Goal: Task Accomplishment & Management: Manage account settings

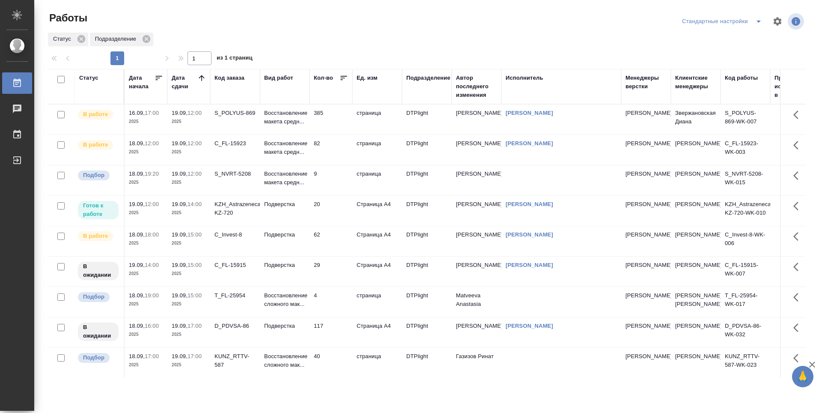
click at [336, 208] on td "20" at bounding box center [330, 211] width 43 height 30
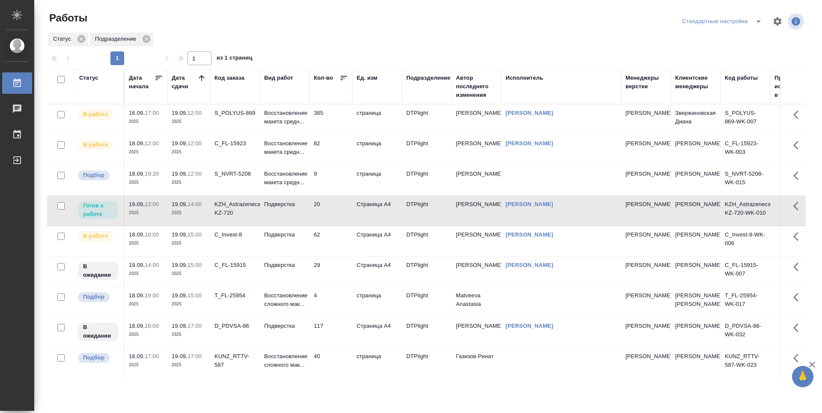
click at [339, 117] on td "385" at bounding box center [330, 119] width 43 height 30
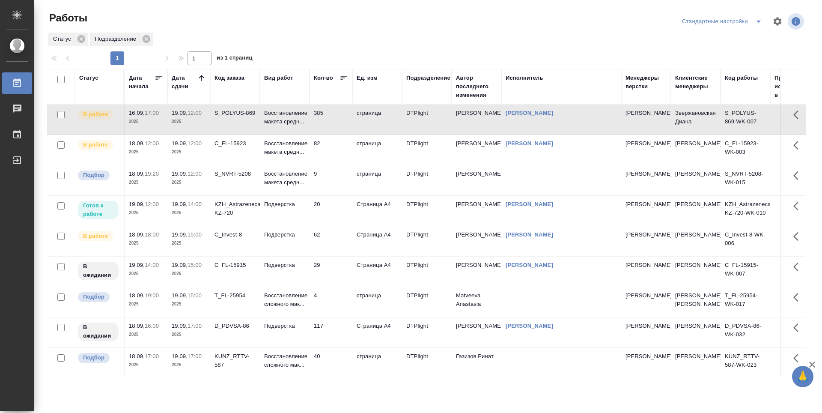
click at [339, 117] on td "385" at bounding box center [330, 119] width 43 height 30
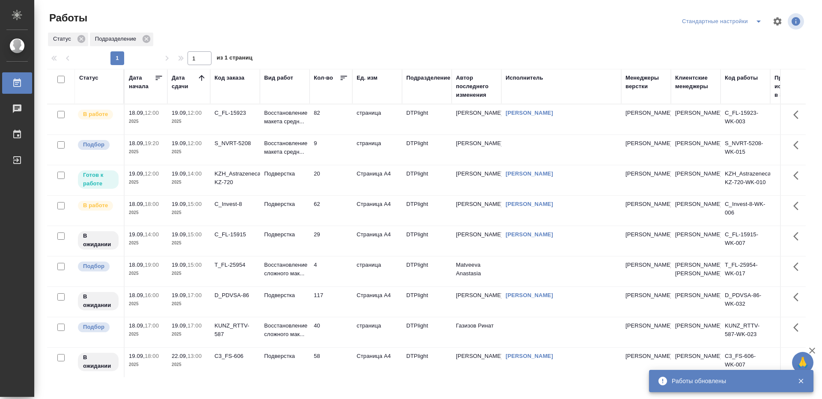
click at [329, 115] on td "82" at bounding box center [330, 119] width 43 height 30
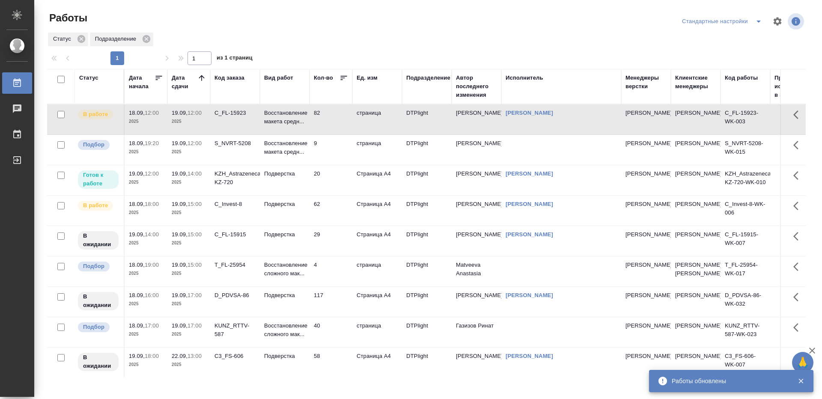
click at [329, 115] on td "82" at bounding box center [330, 119] width 43 height 30
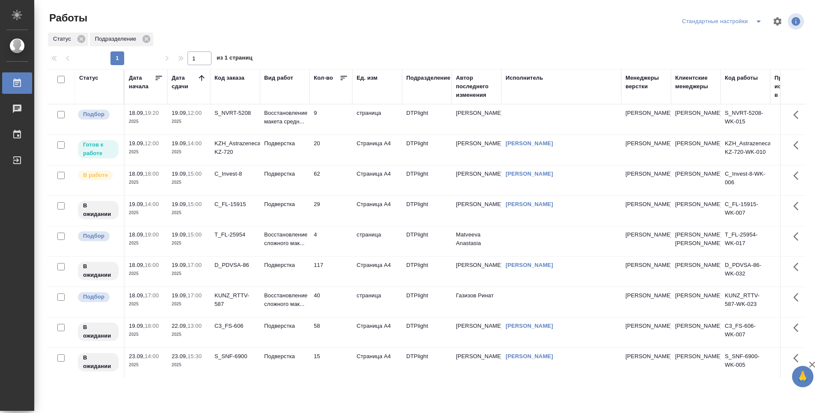
click at [333, 149] on td "20" at bounding box center [330, 150] width 43 height 30
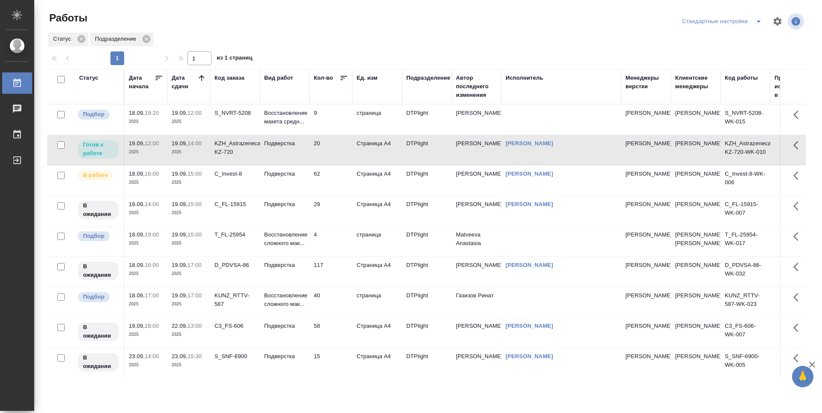
click at [334, 176] on td "62" at bounding box center [330, 180] width 43 height 30
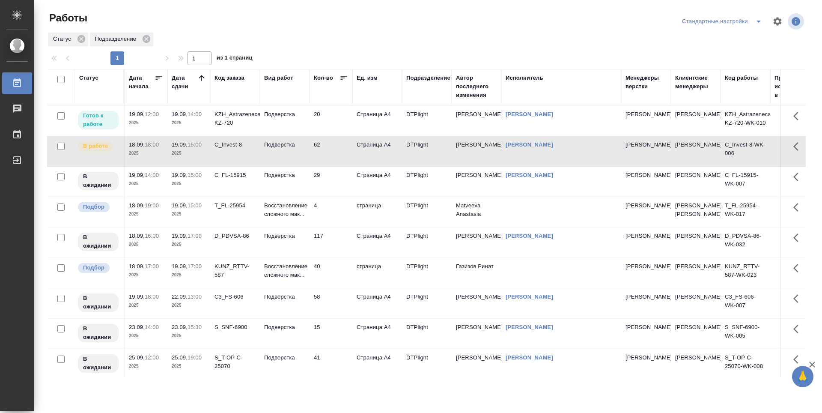
scroll to position [43, 0]
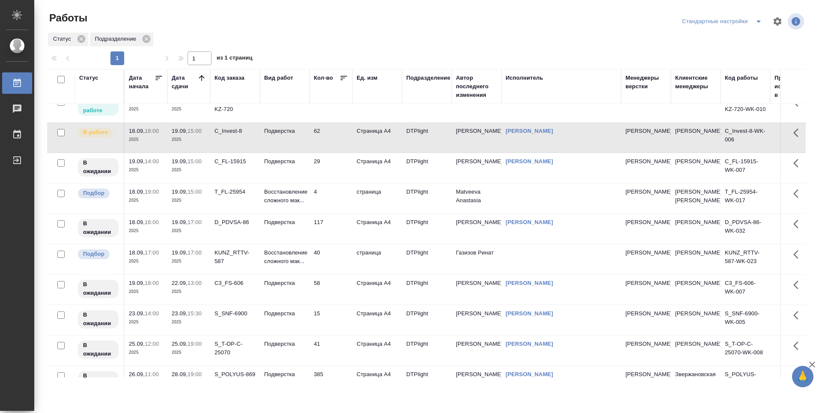
click at [331, 270] on td "40" at bounding box center [330, 259] width 43 height 30
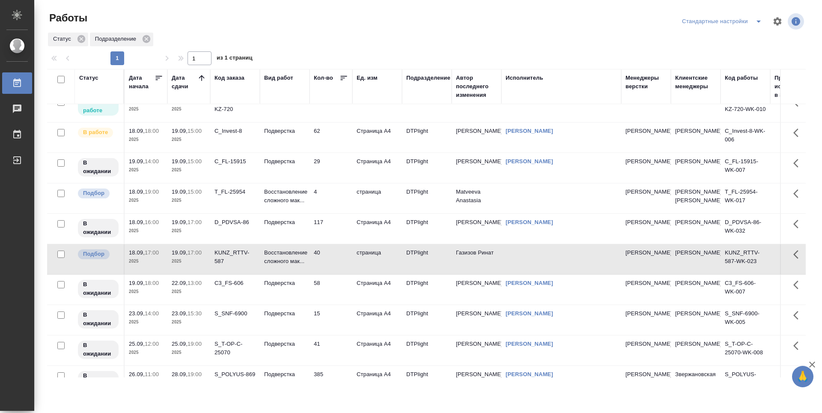
click at [333, 231] on td "117" at bounding box center [330, 229] width 43 height 30
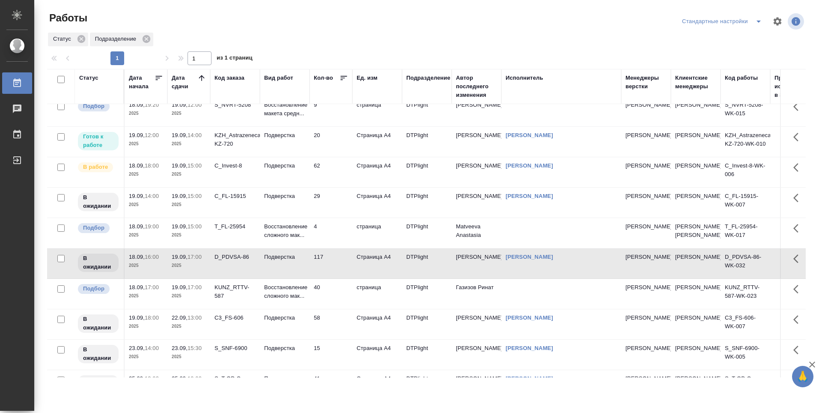
scroll to position [0, 0]
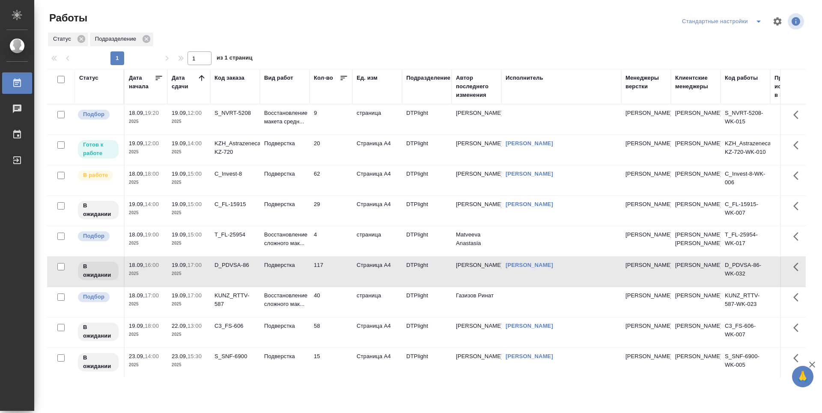
click at [328, 117] on td "9" at bounding box center [330, 119] width 43 height 30
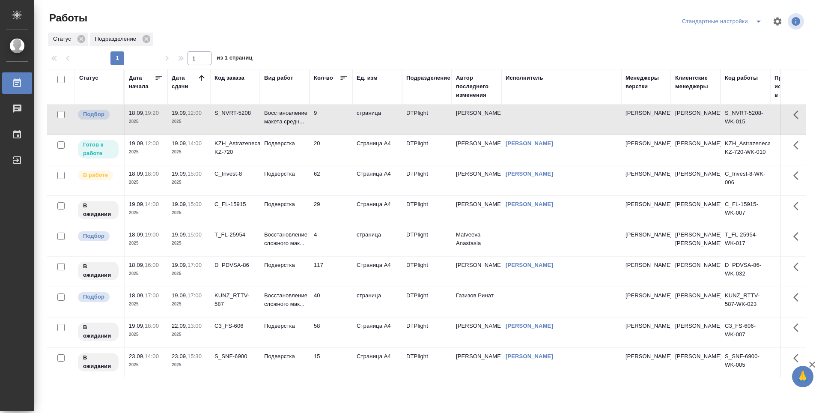
click at [328, 117] on td "9" at bounding box center [330, 119] width 43 height 30
click at [329, 151] on td "20" at bounding box center [330, 150] width 43 height 30
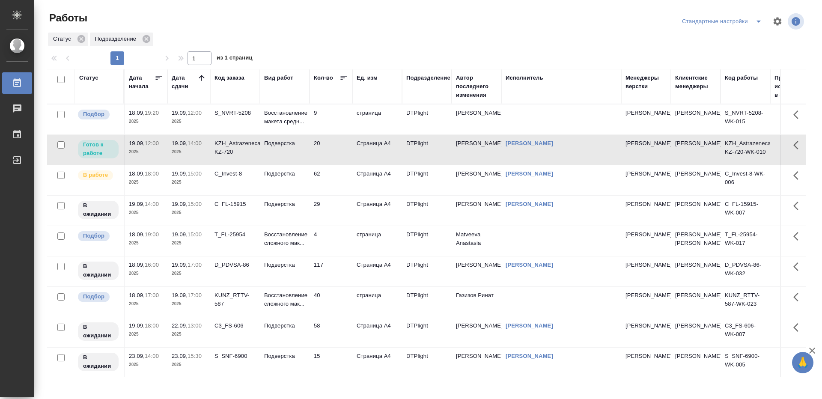
click at [347, 177] on td "62" at bounding box center [330, 180] width 43 height 30
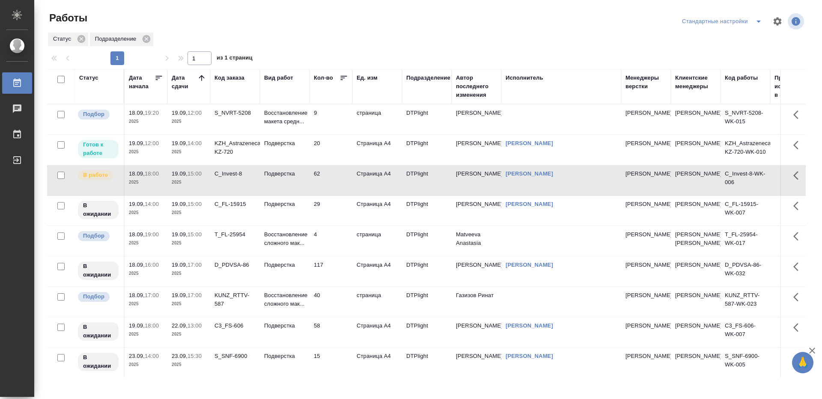
click at [327, 179] on td "62" at bounding box center [330, 180] width 43 height 30
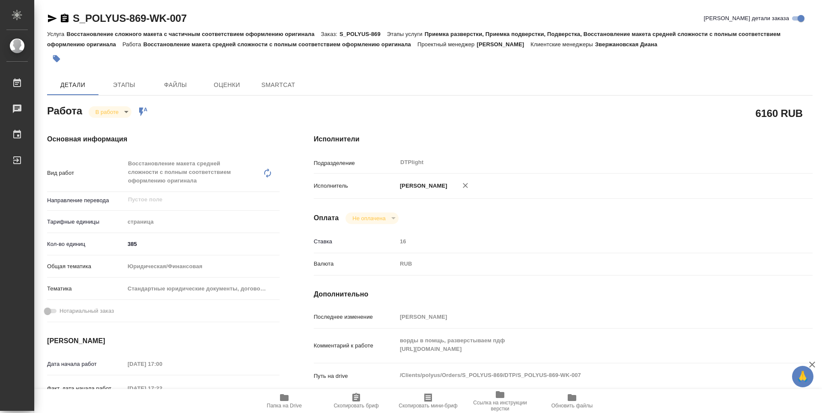
type textarea "x"
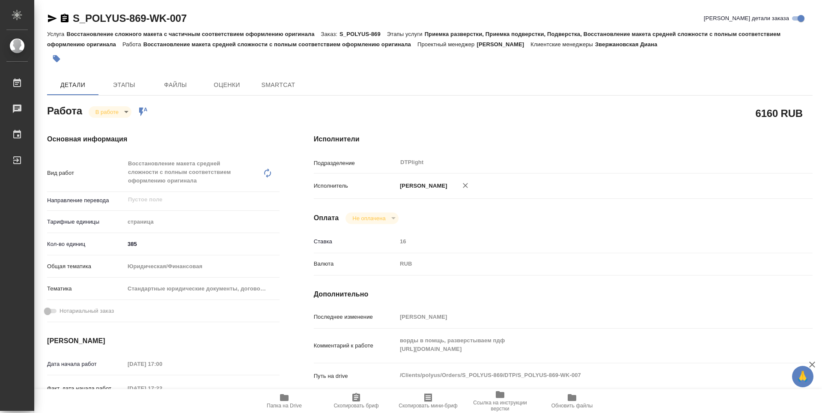
type textarea "x"
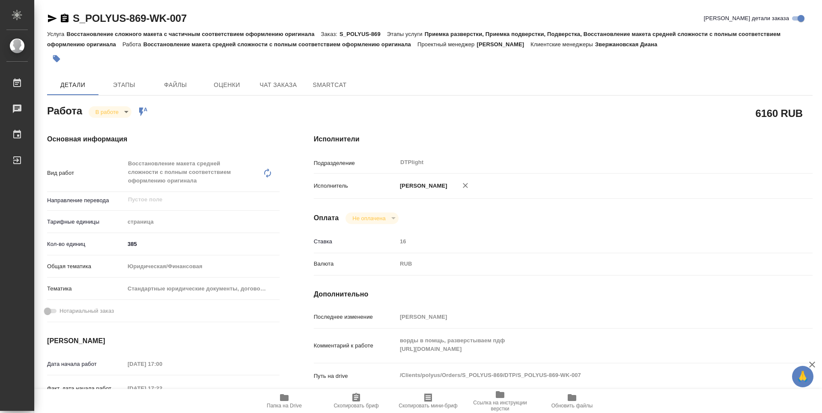
type textarea "x"
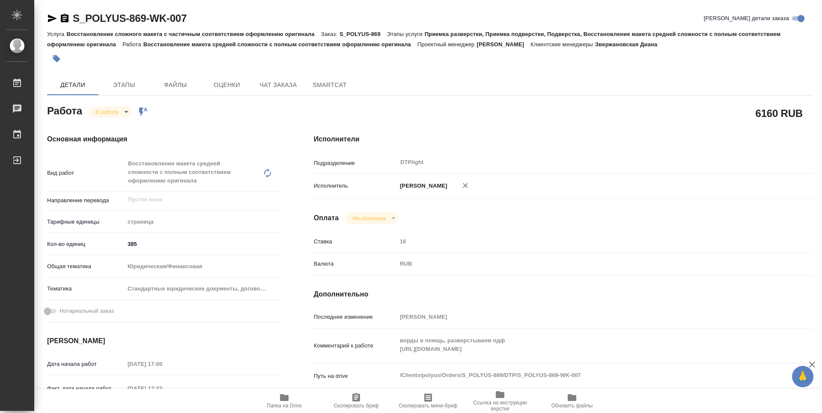
type textarea "x"
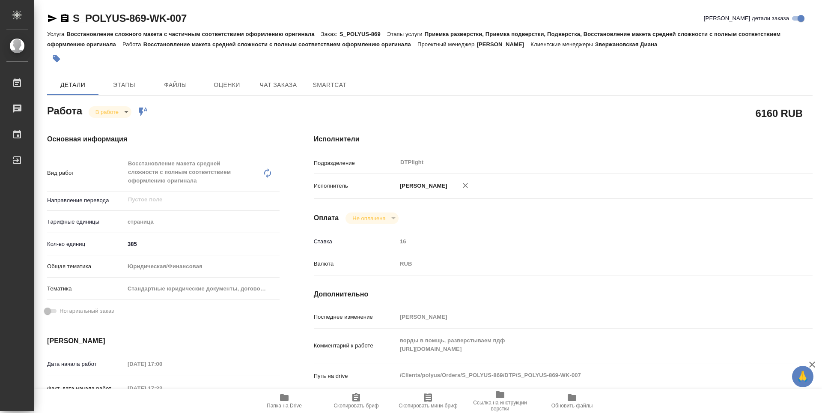
type textarea "x"
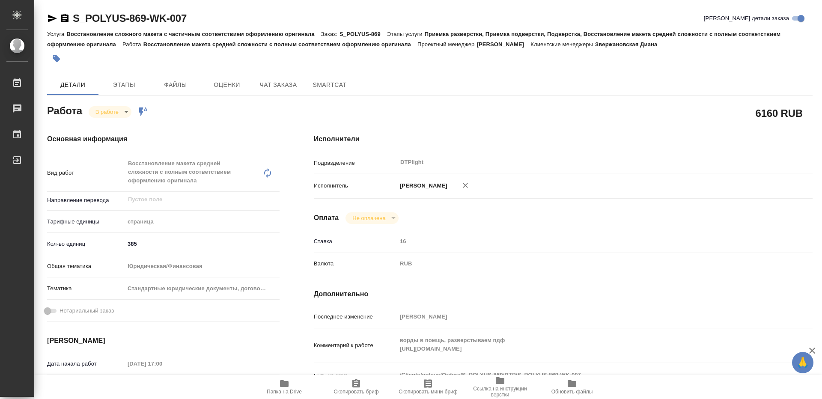
type textarea "x"
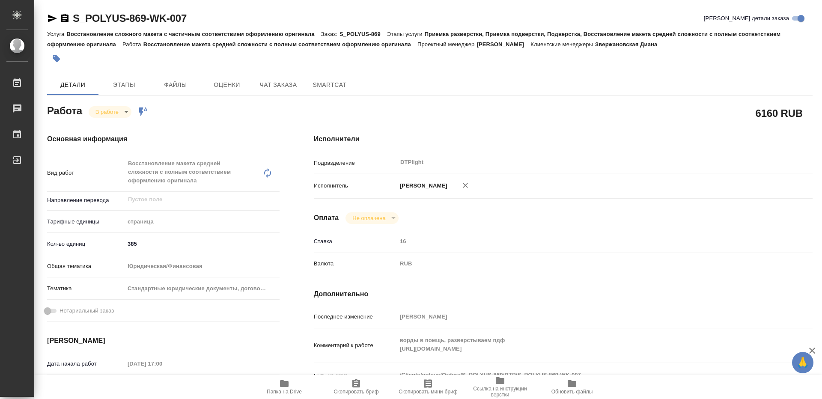
click at [295, 389] on span "Папка на Drive" at bounding box center [284, 392] width 35 height 6
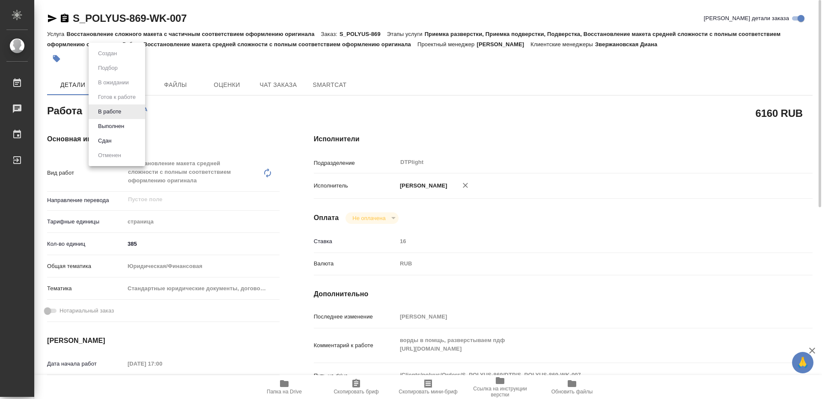
click at [124, 116] on body "🙏 .cls-1 fill:#fff; AWATERA Guselnikov Roman Работы 0 Чаты График Выйти S_POLYU…" at bounding box center [411, 199] width 822 height 399
click at [118, 125] on button "Выполнен" at bounding box center [110, 126] width 31 height 9
type textarea "x"
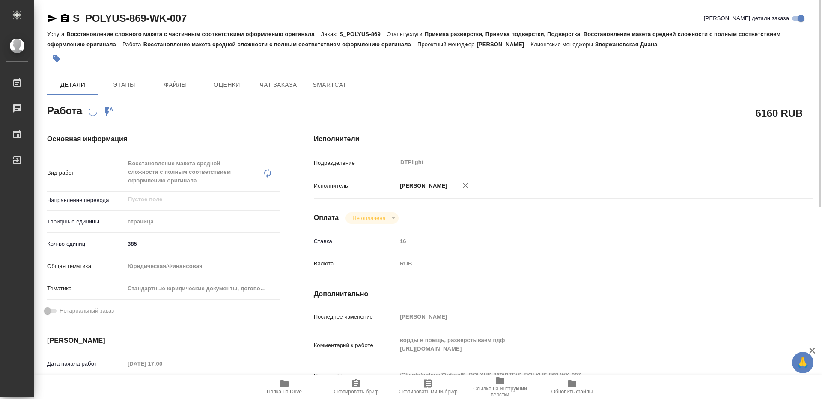
type textarea "x"
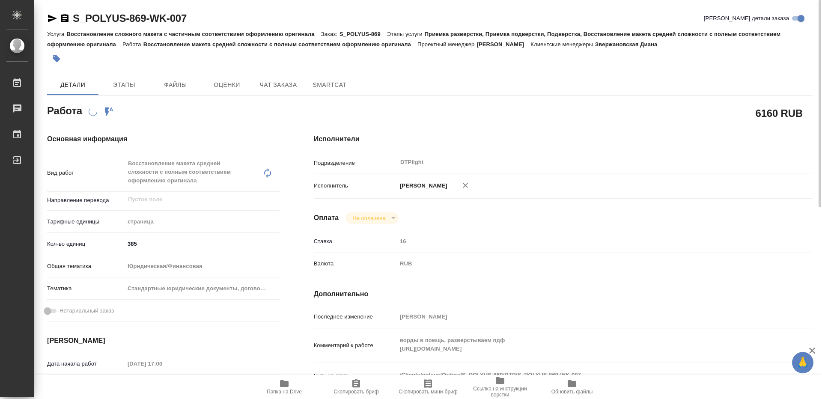
type textarea "x"
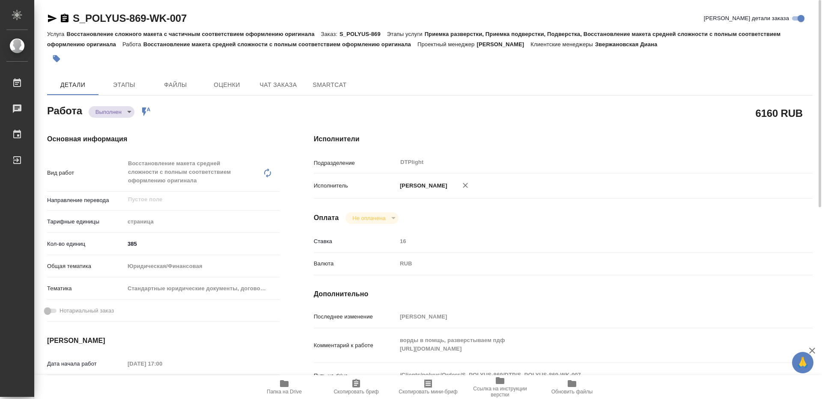
type textarea "x"
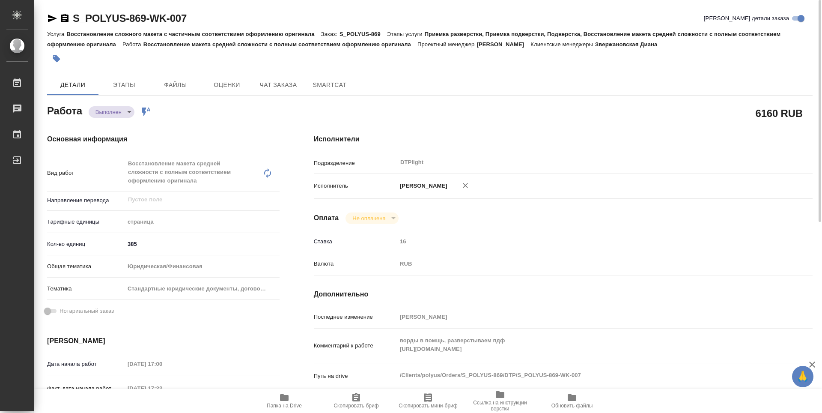
click at [66, 20] on icon "button" at bounding box center [65, 18] width 8 height 9
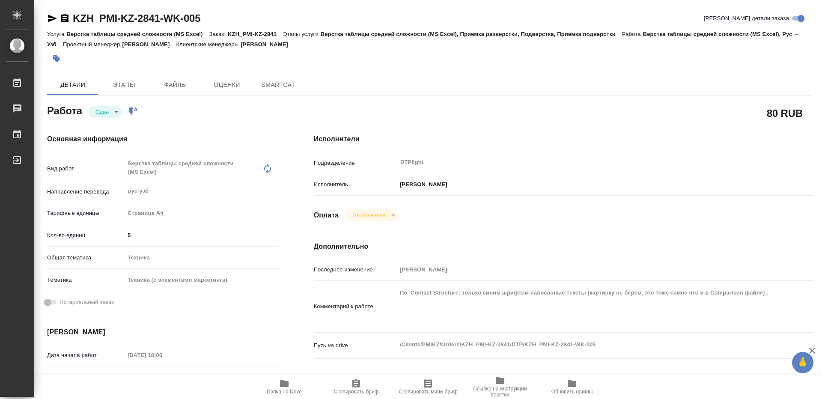
type textarea "x"
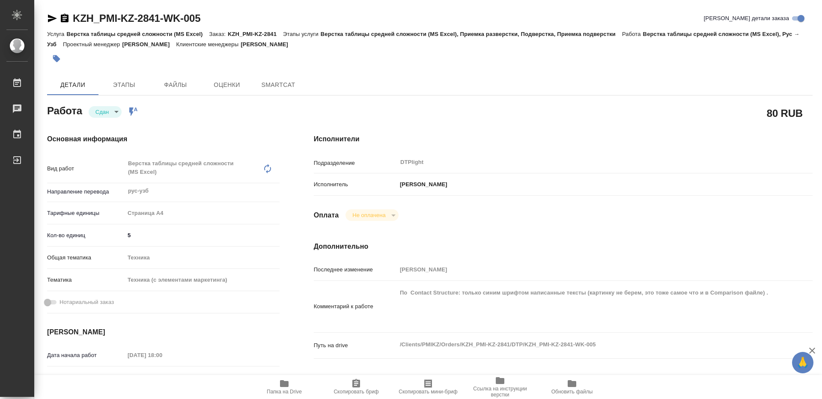
type textarea "x"
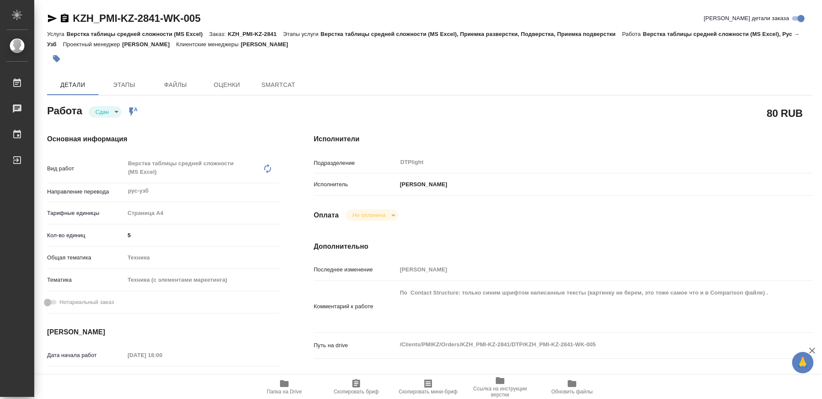
type textarea "x"
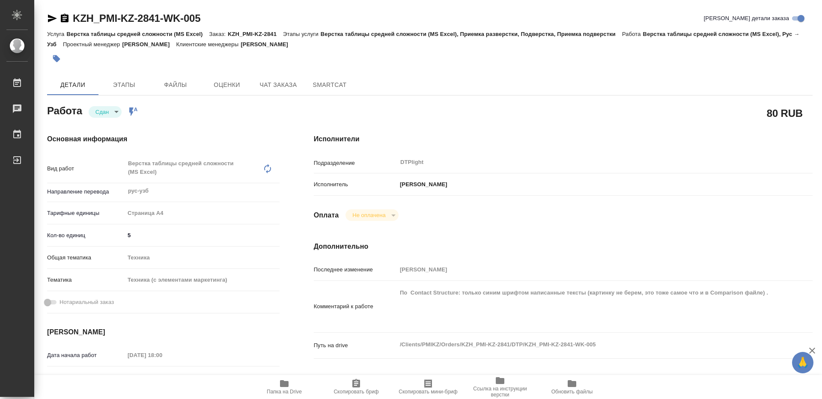
type textarea "x"
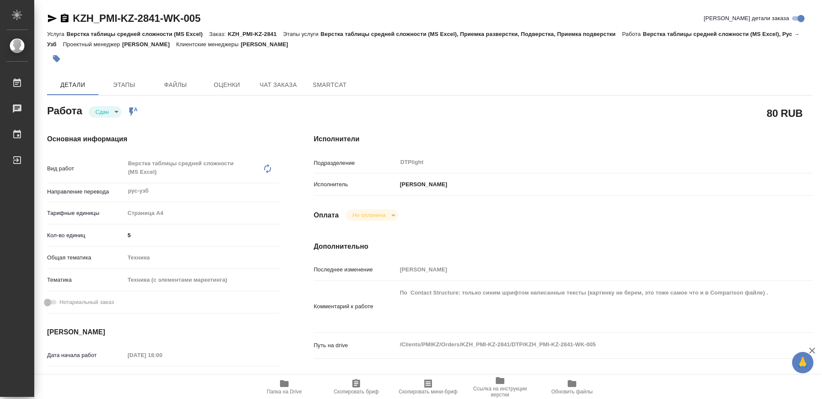
type textarea "x"
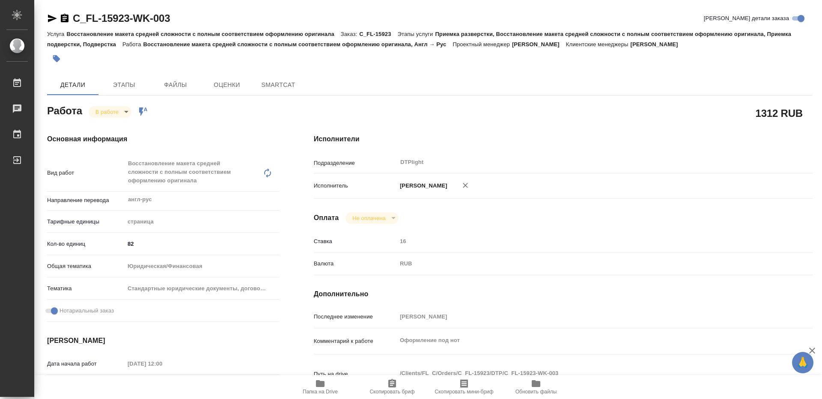
type textarea "x"
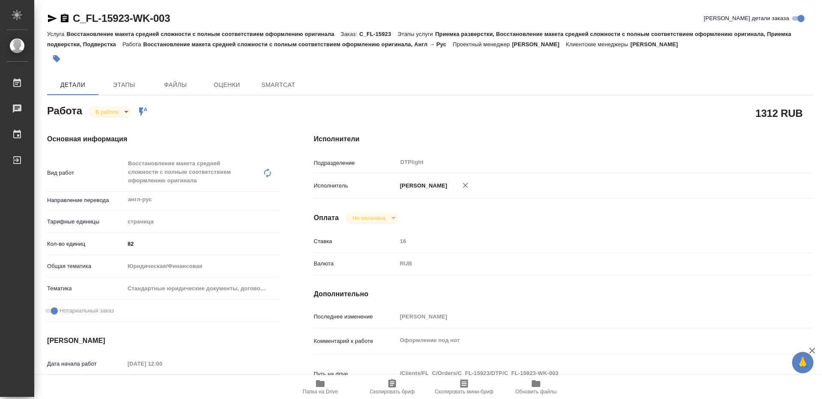
type textarea "x"
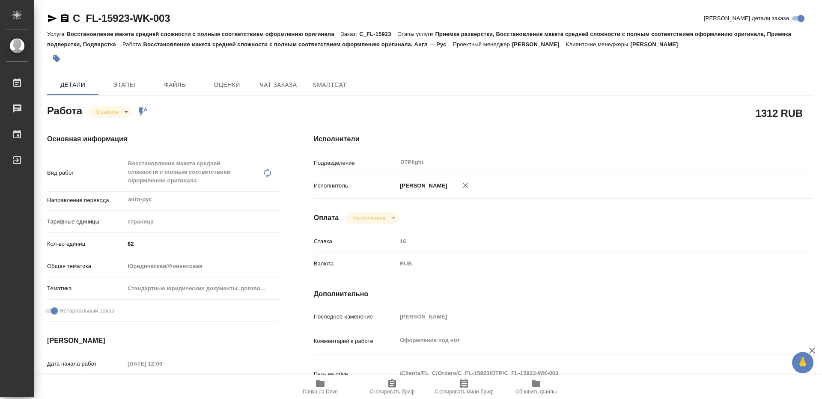
type textarea "x"
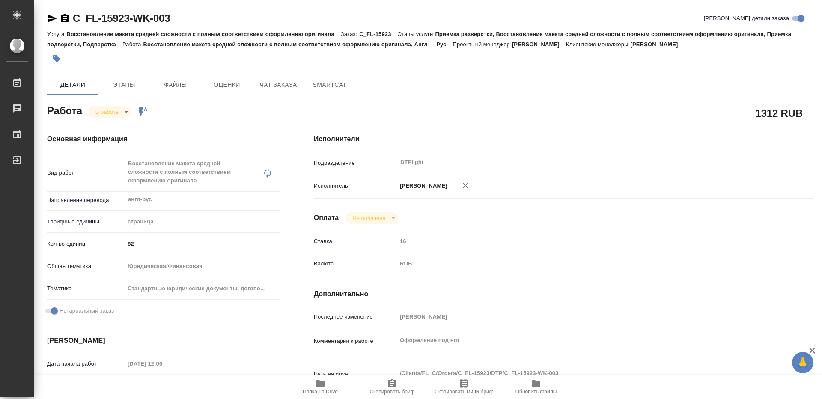
click at [318, 386] on icon "button" at bounding box center [320, 383] width 9 height 7
type textarea "x"
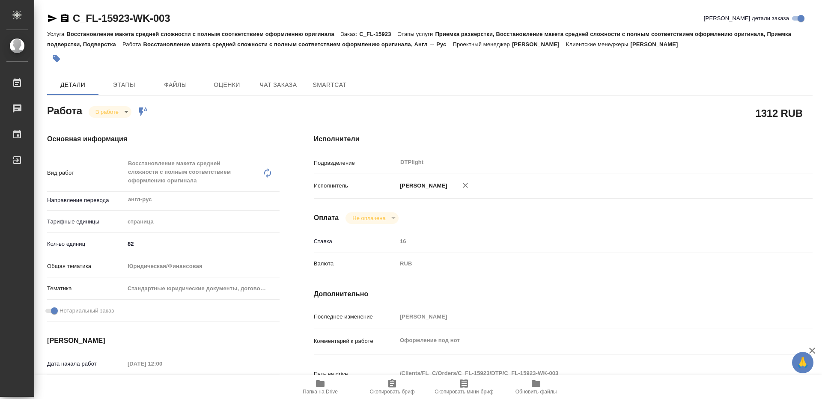
type textarea "x"
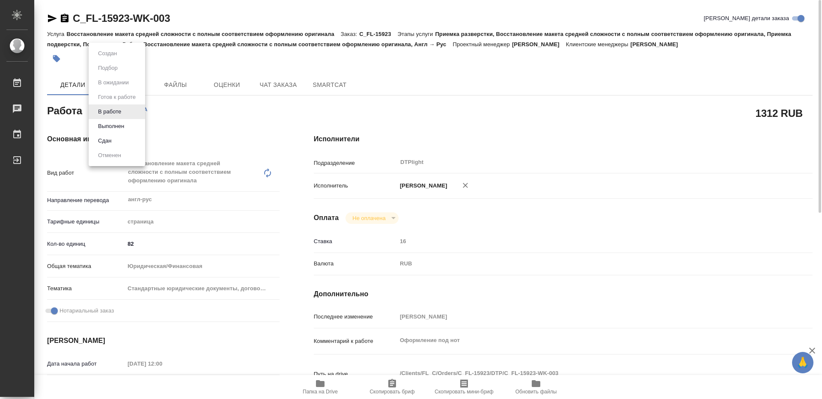
click at [125, 110] on body "🙏 .cls-1 fill:#fff; AWATERA Guselnikov Roman Работы 0 Чаты График Выйти C_FL-15…" at bounding box center [411, 199] width 822 height 399
click at [119, 128] on button "Выполнен" at bounding box center [110, 126] width 31 height 9
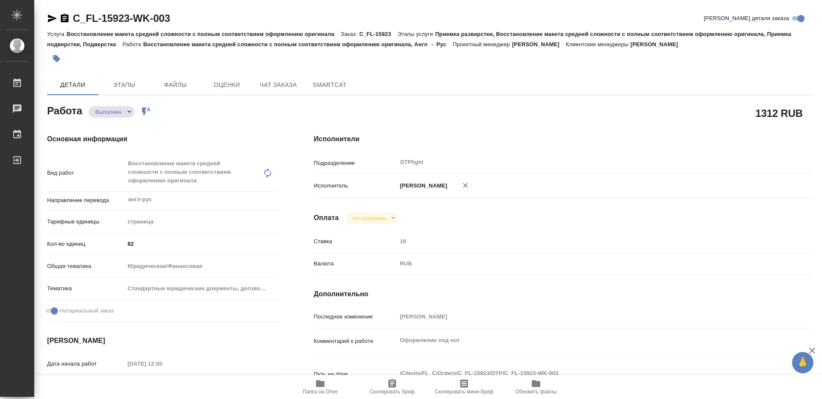
type textarea "x"
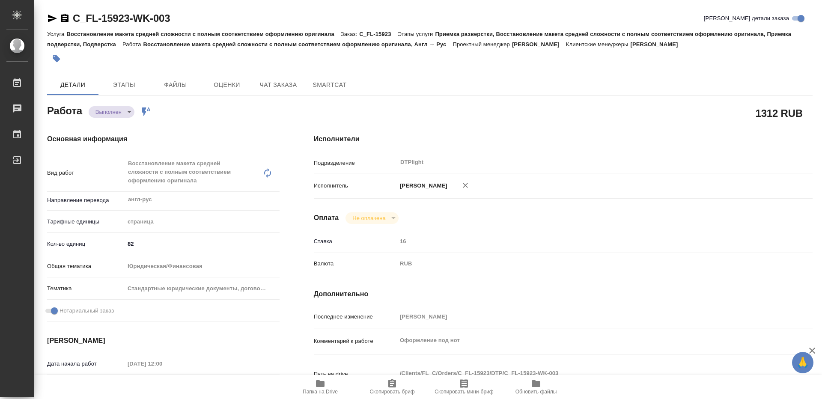
type textarea "x"
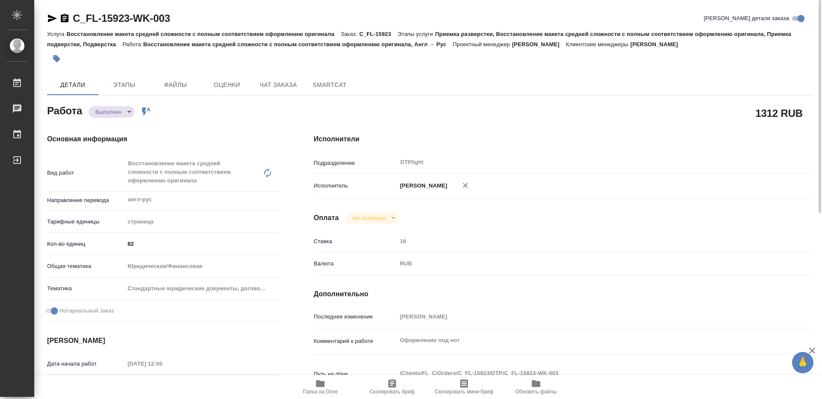
type textarea "x"
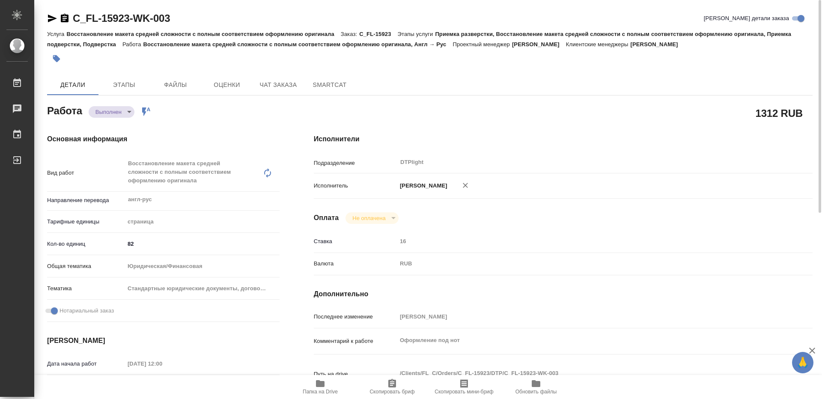
click at [63, 15] on icon "button" at bounding box center [65, 18] width 8 height 9
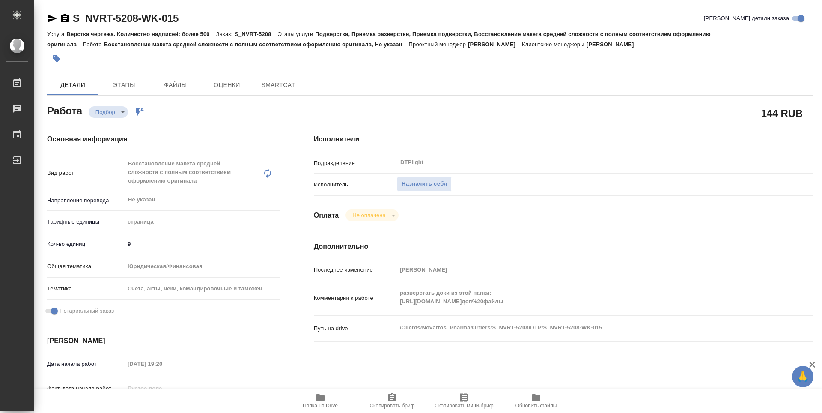
type textarea "x"
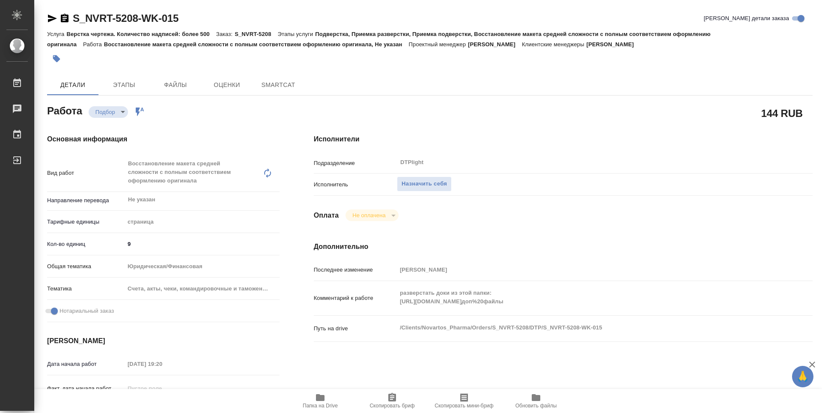
type textarea "x"
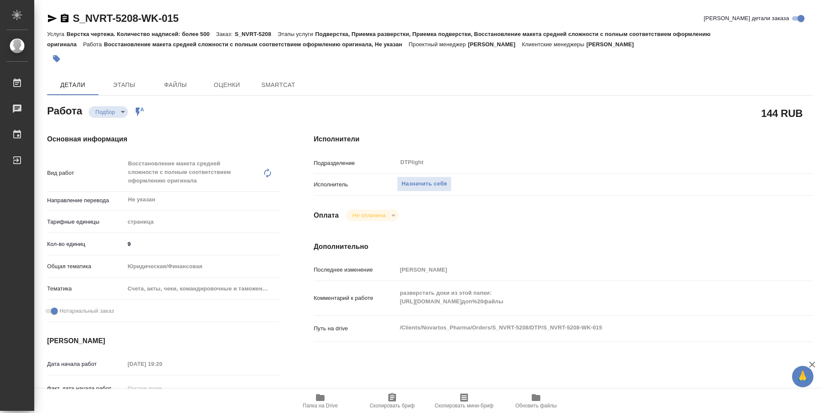
type textarea "x"
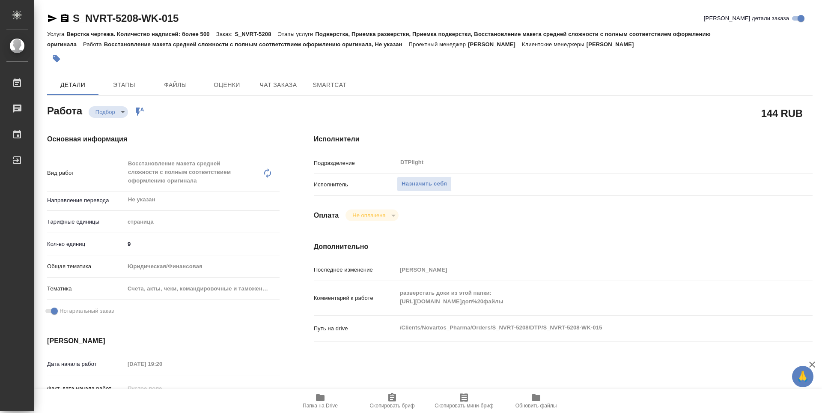
type textarea "x"
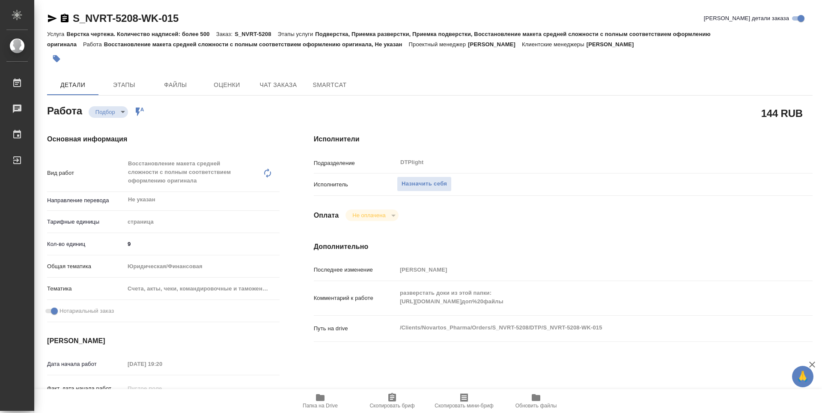
type textarea "x"
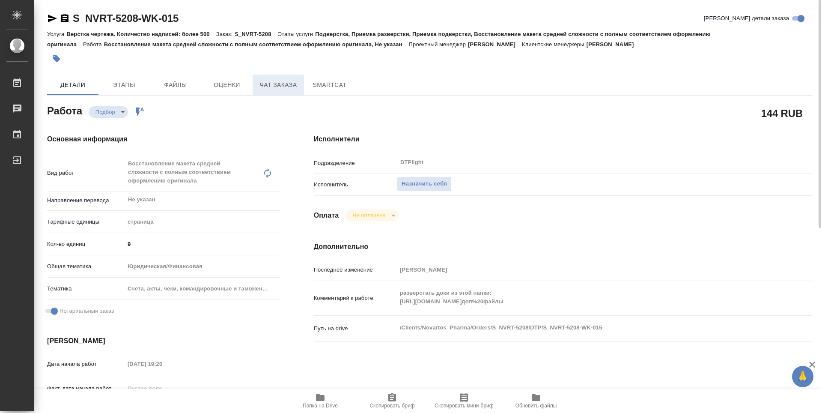
click at [275, 89] on span "Чат заказа" at bounding box center [278, 85] width 41 height 11
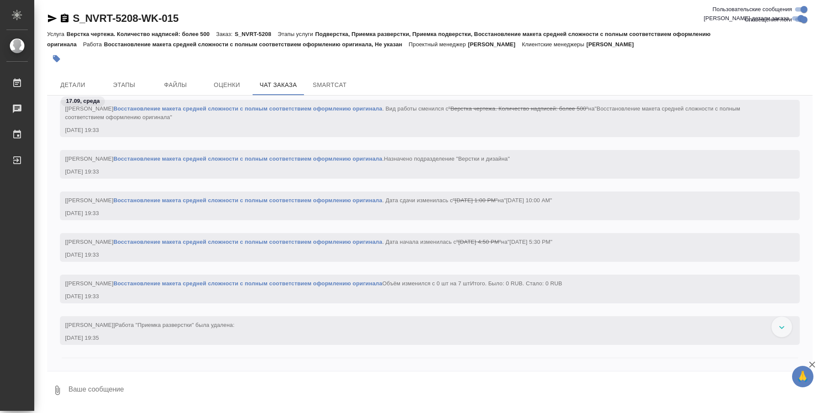
scroll to position [12842, 0]
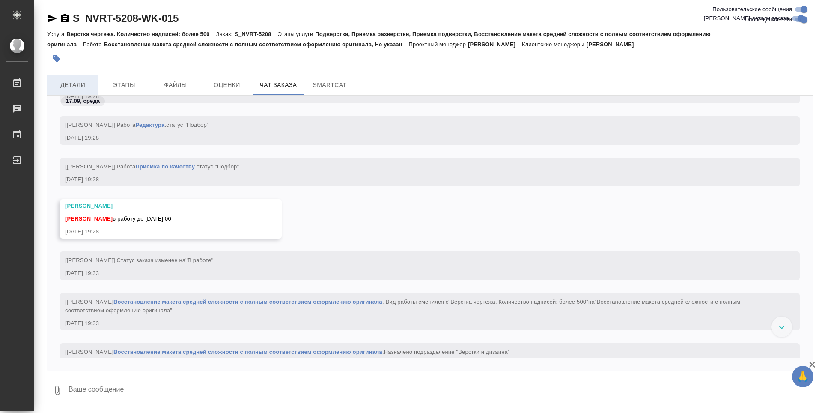
click at [83, 81] on span "Детали" at bounding box center [72, 85] width 41 height 11
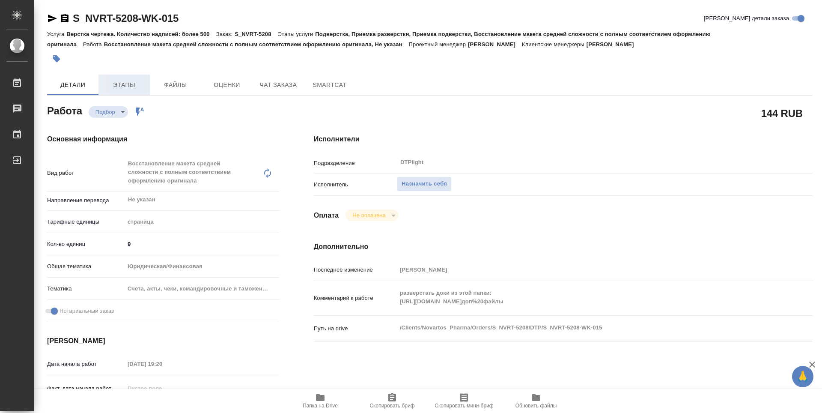
type textarea "x"
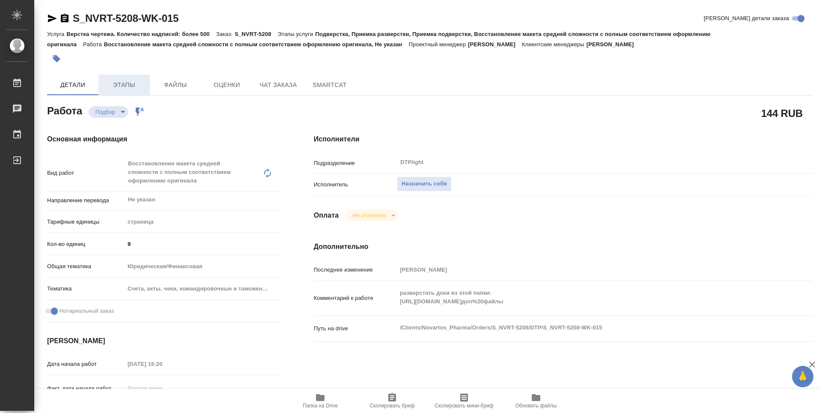
click at [123, 89] on span "Этапы" at bounding box center [124, 85] width 41 height 11
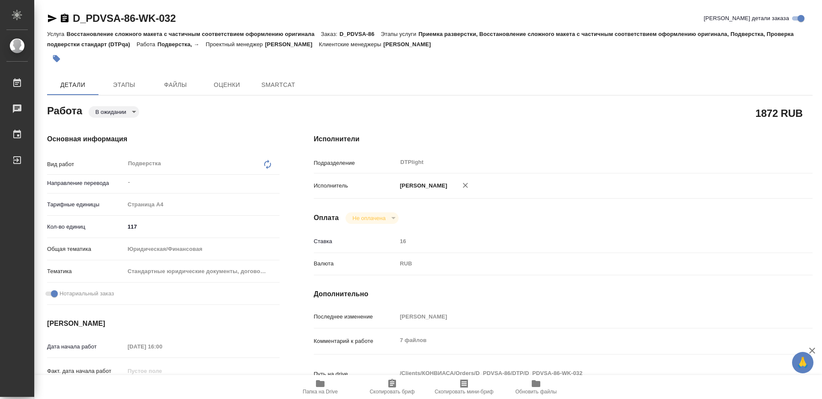
type textarea "x"
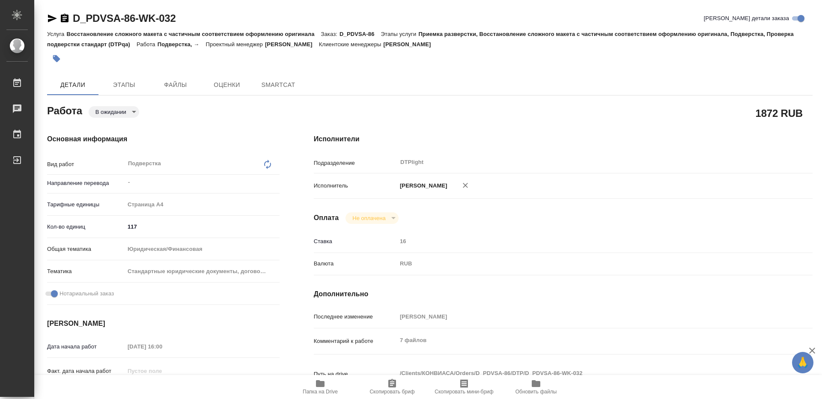
type textarea "x"
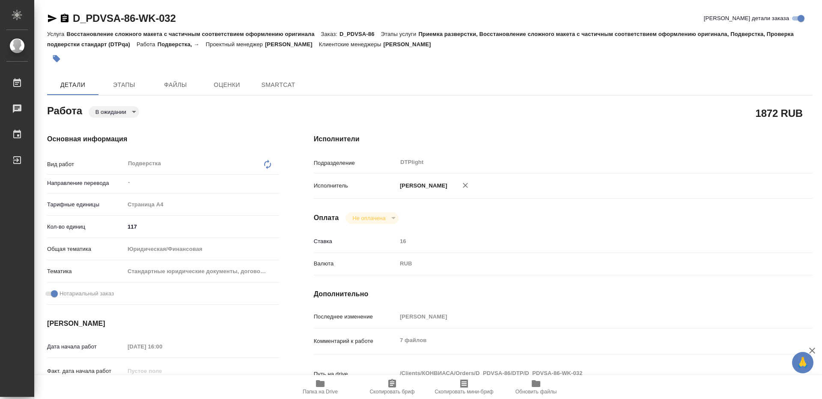
type textarea "x"
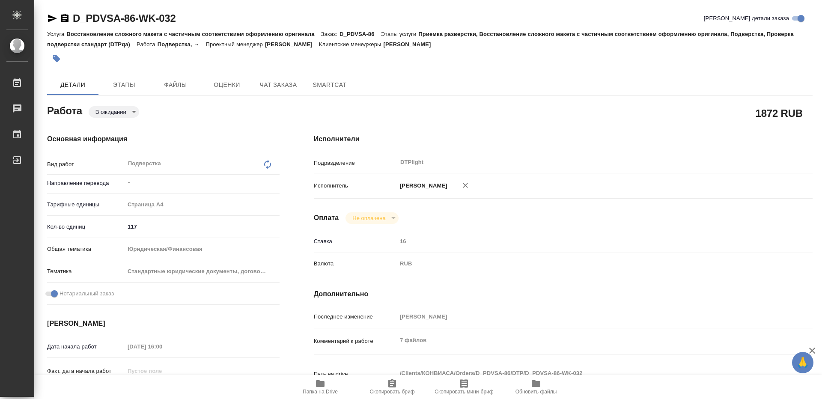
type textarea "x"
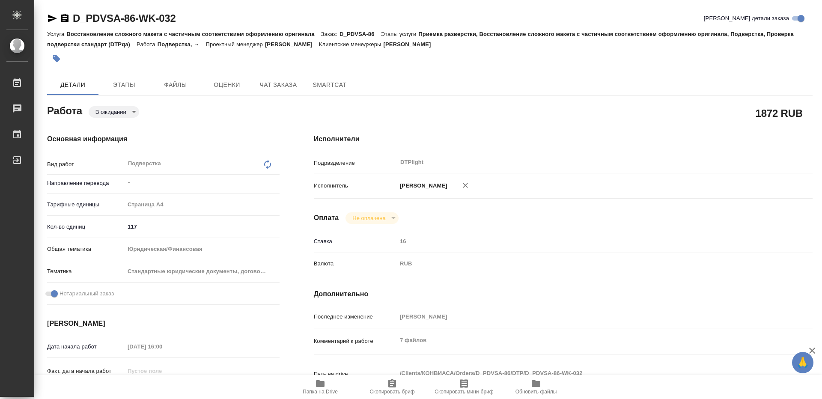
scroll to position [128, 0]
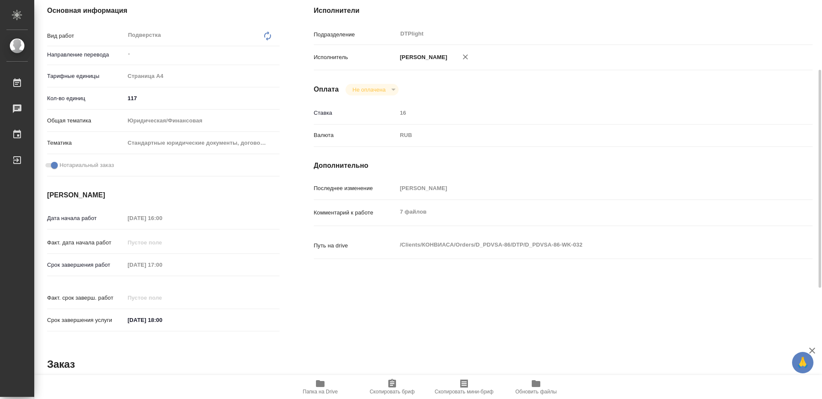
type textarea "x"
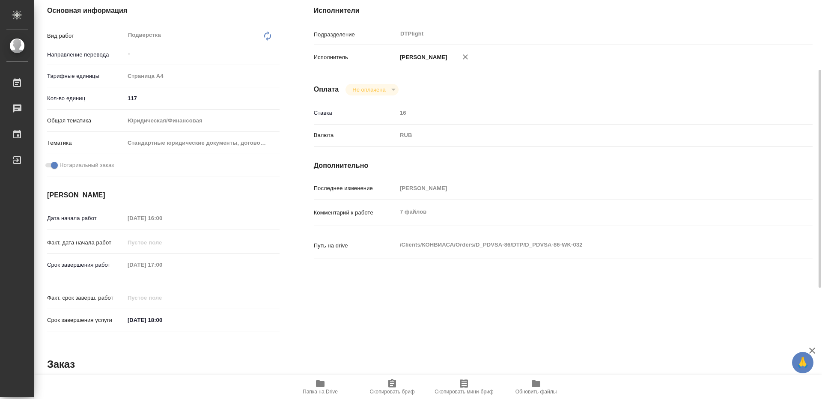
scroll to position [0, 0]
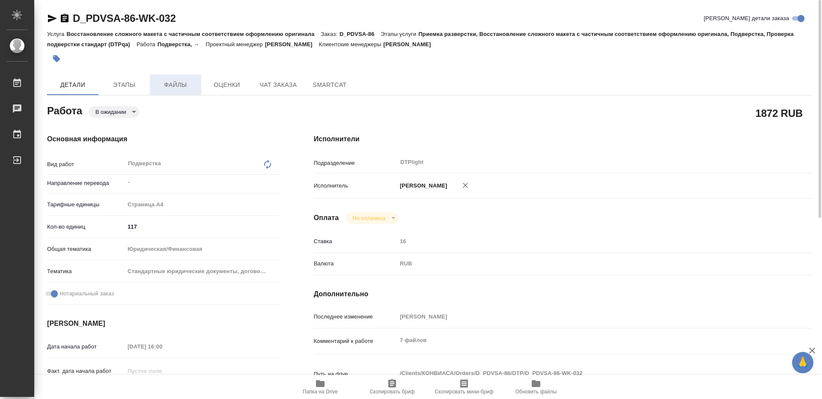
click at [181, 87] on span "Файлы" at bounding box center [175, 85] width 41 height 11
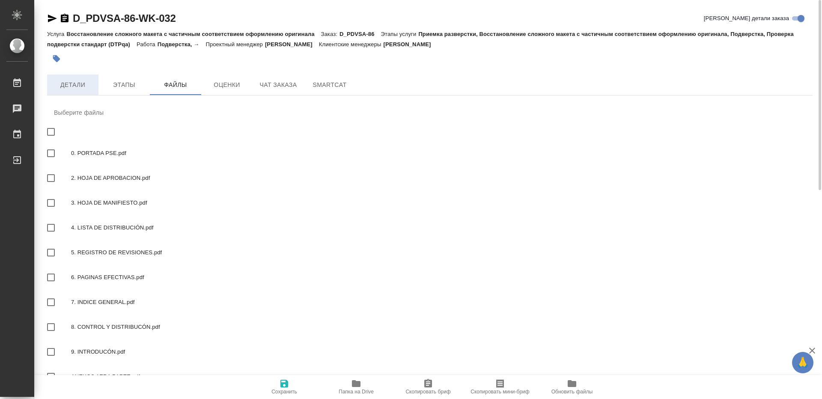
click at [80, 81] on span "Детали" at bounding box center [72, 85] width 41 height 11
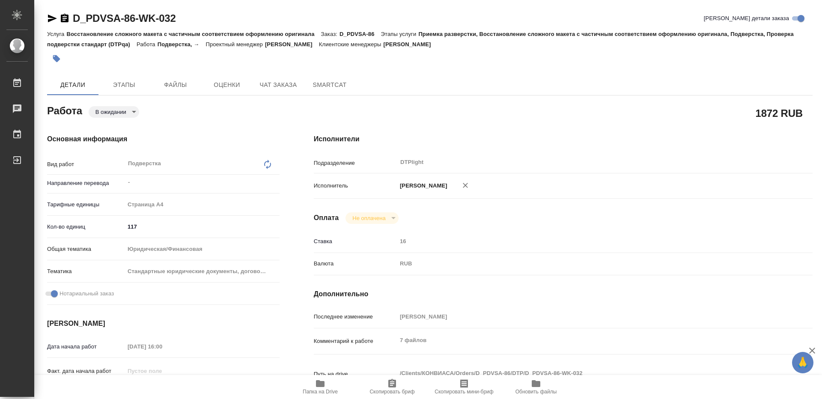
type textarea "x"
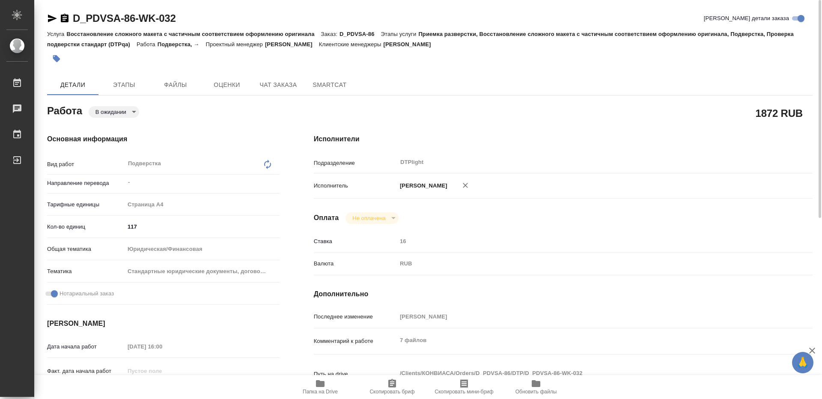
type textarea "x"
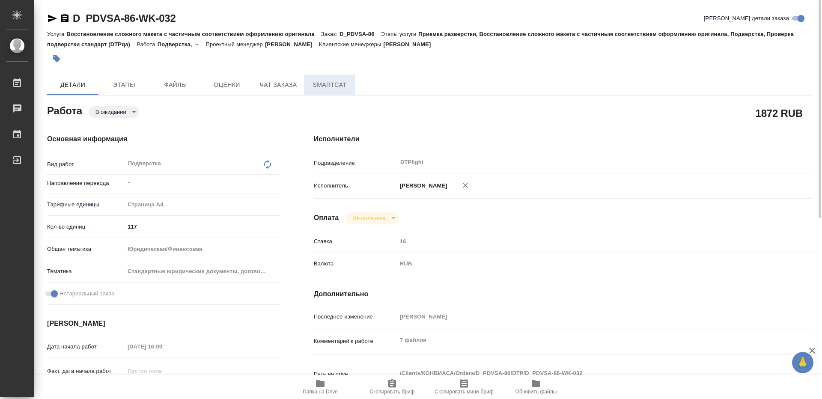
click at [326, 86] on span "SmartCat" at bounding box center [329, 85] width 41 height 11
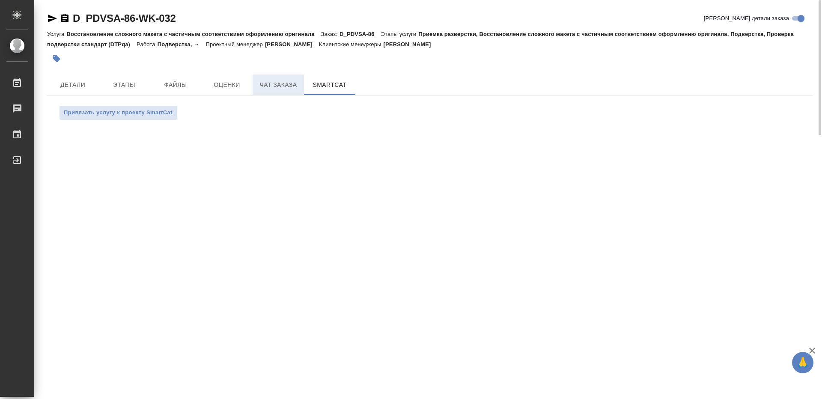
click at [285, 87] on span "Чат заказа" at bounding box center [278, 85] width 41 height 11
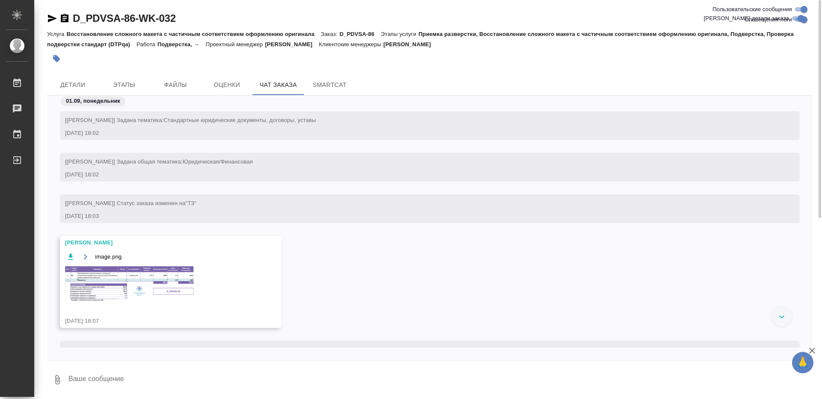
click at [718, 83] on div "Детали Этапы Файлы Оценки Чат заказа SmartCat" at bounding box center [429, 84] width 765 height 21
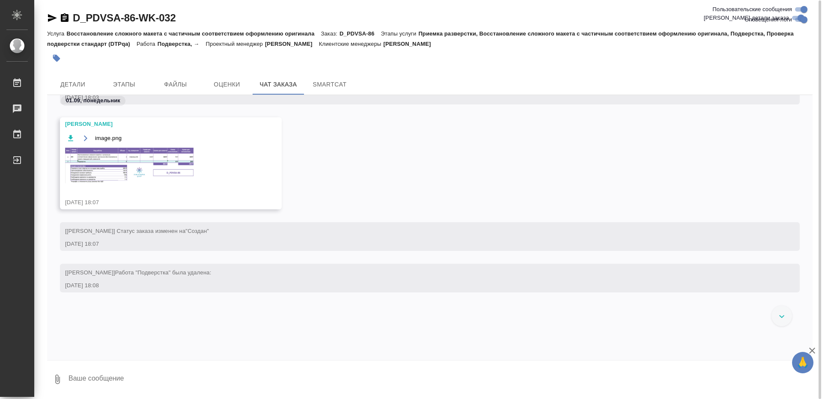
scroll to position [128, 0]
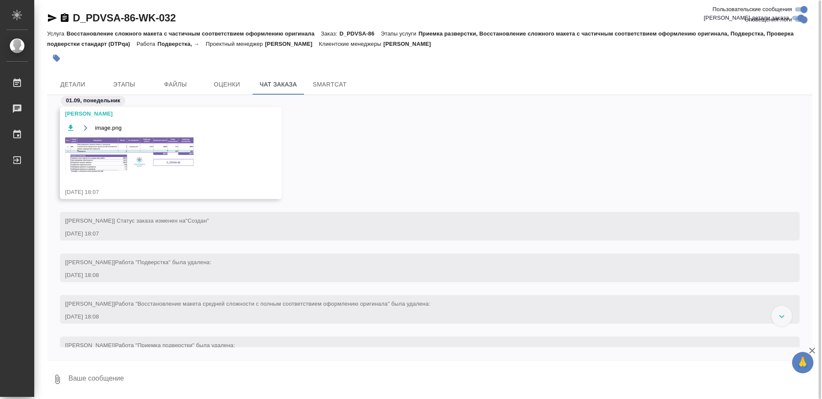
click at [142, 142] on img at bounding box center [129, 155] width 128 height 36
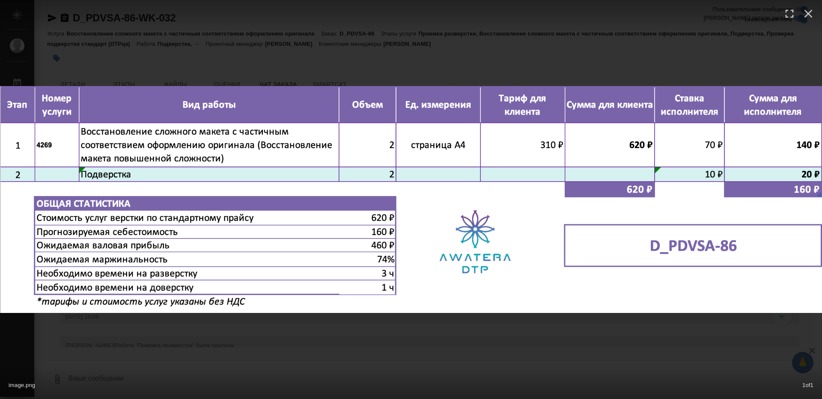
click at [285, 353] on div "image.png 1 of 1" at bounding box center [411, 199] width 822 height 399
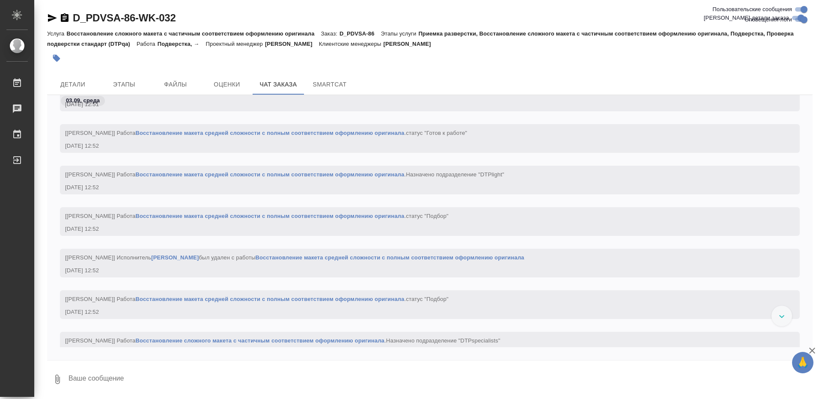
scroll to position [4322, 0]
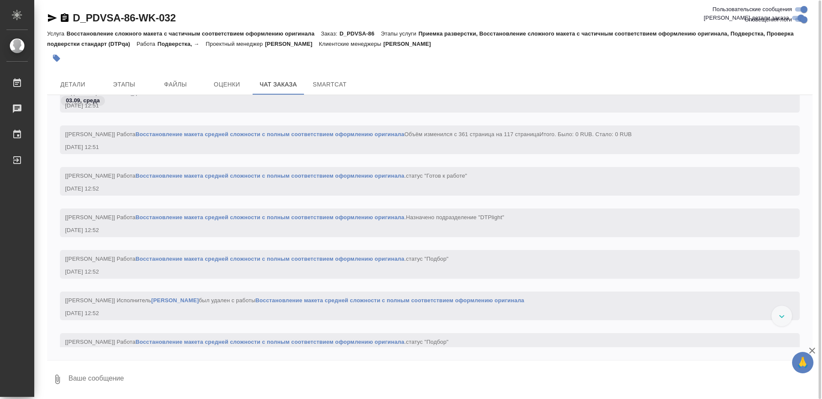
click at [190, 134] on link "Восстановление макета средней сложности с полным соответствием оформлению ориги…" at bounding box center [269, 134] width 269 height 6
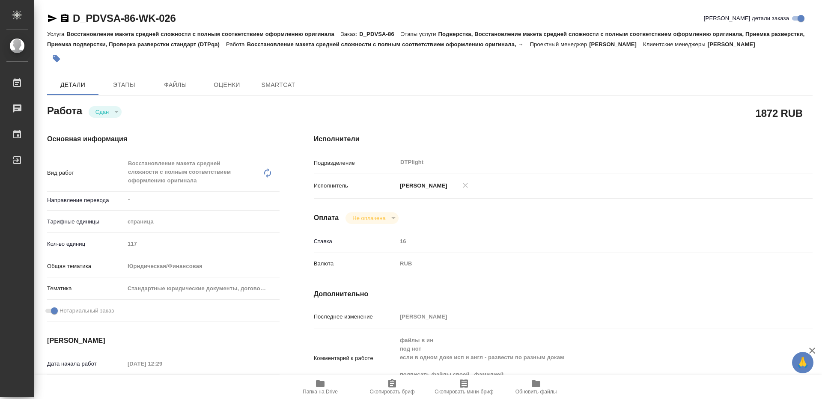
type textarea "x"
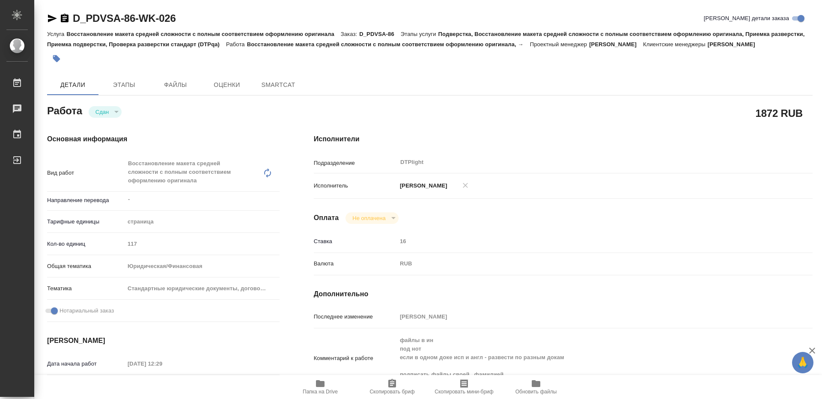
type textarea "x"
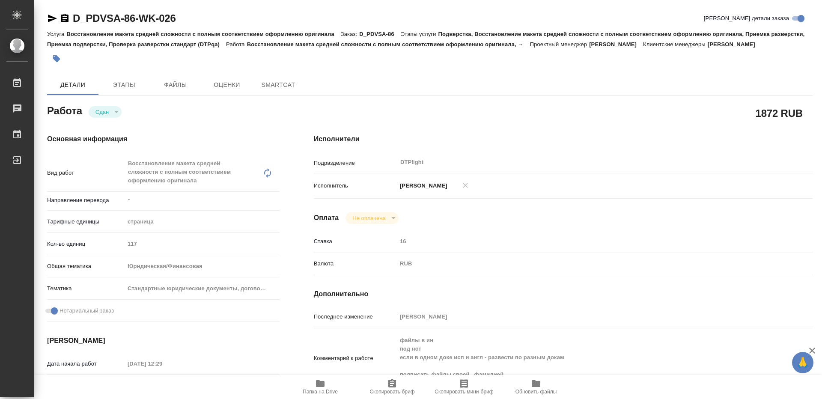
type textarea "x"
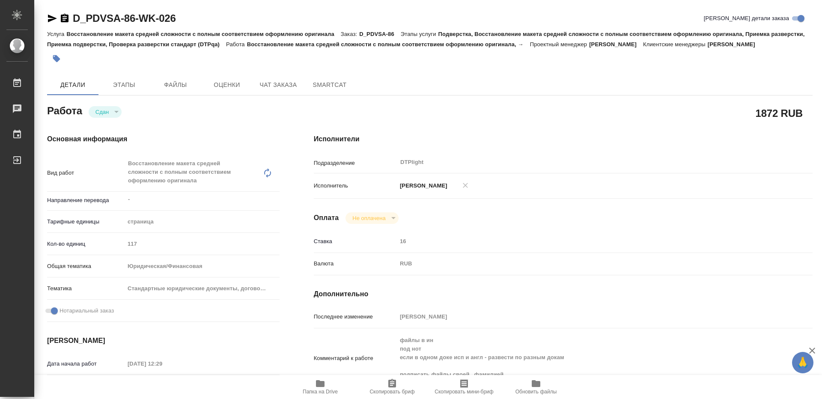
type textarea "x"
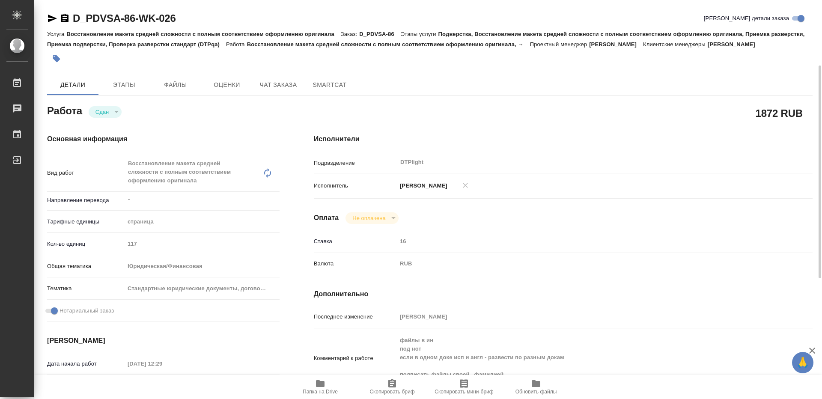
scroll to position [43, 0]
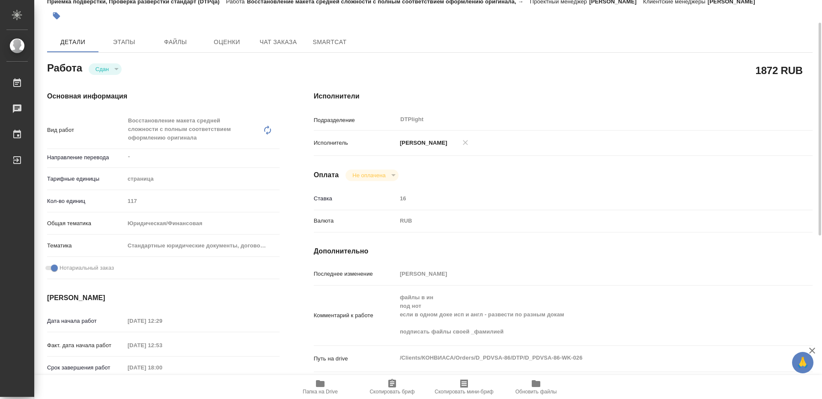
type textarea "x"
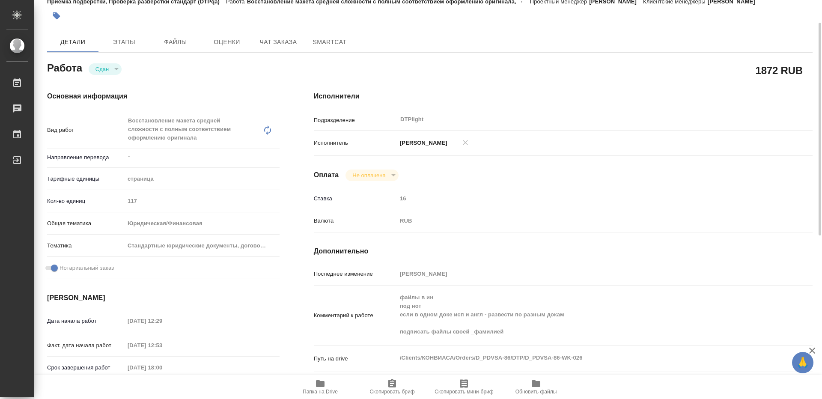
scroll to position [86, 0]
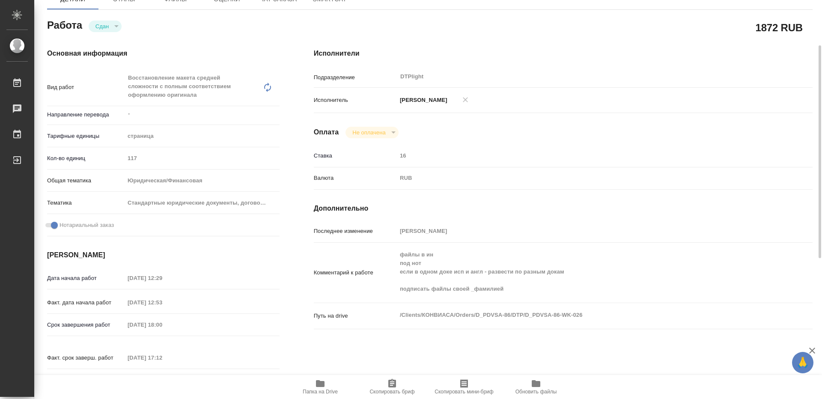
click at [329, 386] on span "Папка на Drive" at bounding box center [320, 386] width 62 height 16
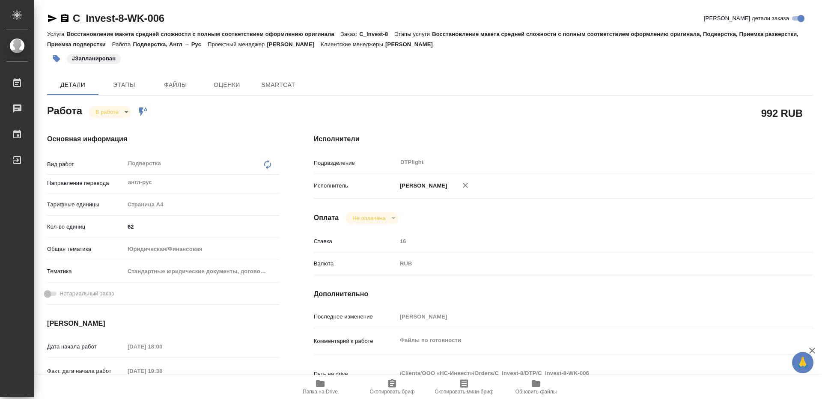
type textarea "x"
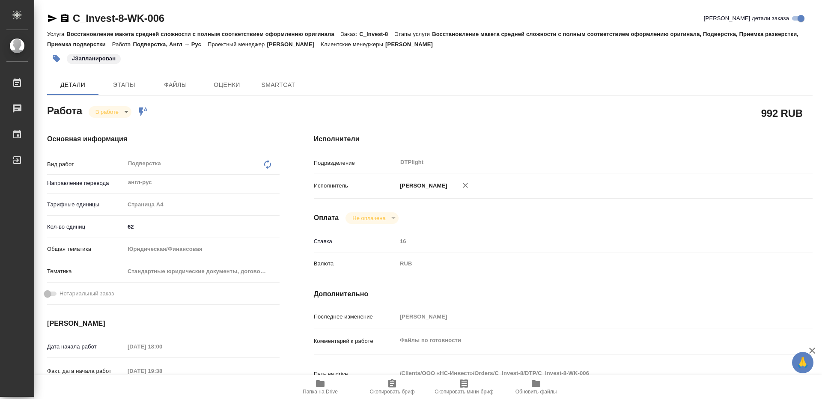
type textarea "x"
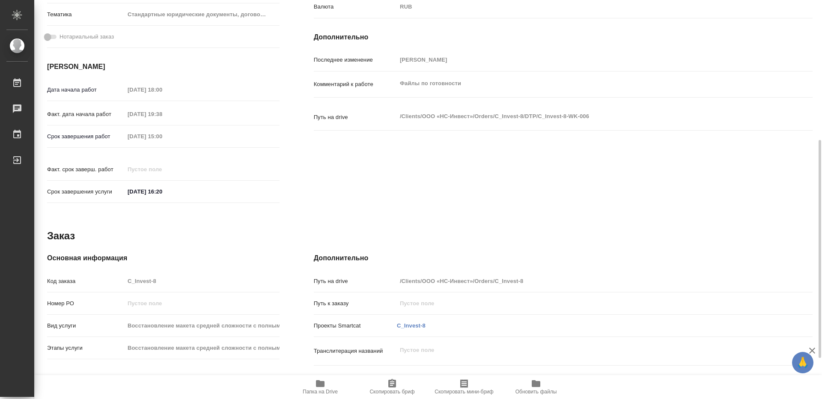
type textarea "x"
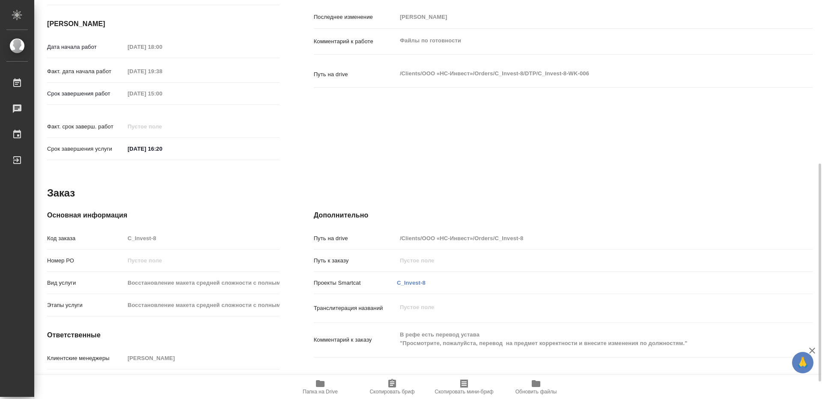
scroll to position [331, 0]
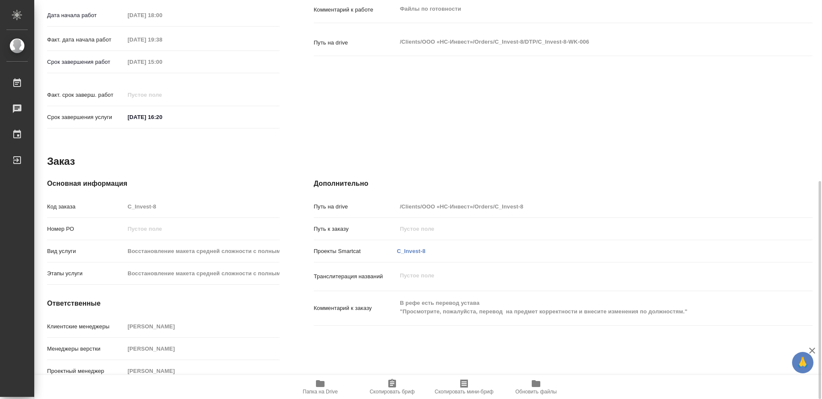
type textarea "x"
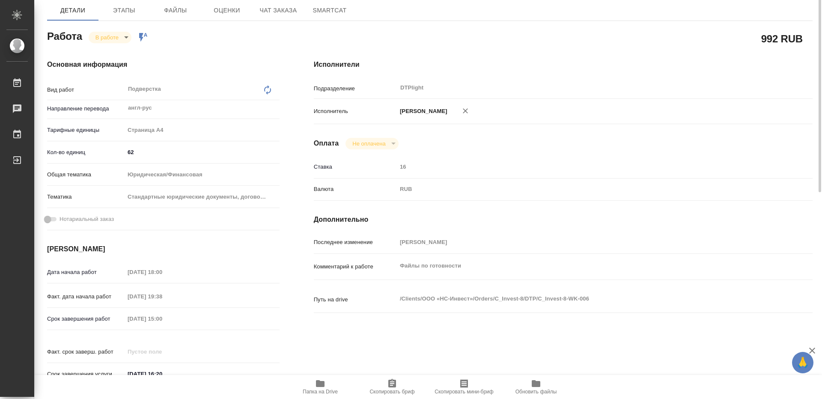
scroll to position [0, 0]
